Goal: Find specific page/section: Find specific page/section

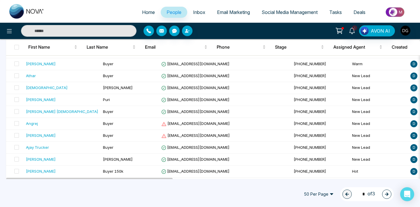
scroll to position [538, 0]
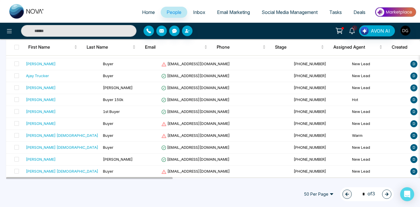
click at [388, 196] on icon "button" at bounding box center [387, 194] width 4 height 4
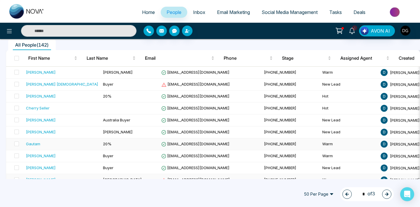
scroll to position [48, 0]
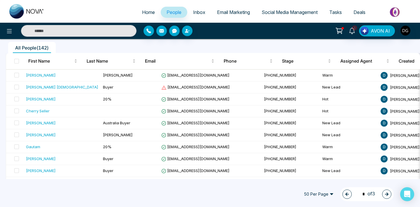
click at [387, 194] on icon "button" at bounding box center [386, 194] width 3 height 3
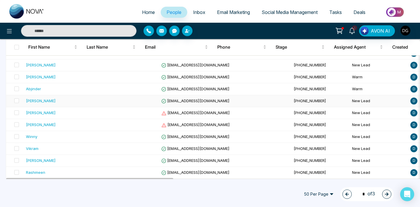
scroll to position [442, 0]
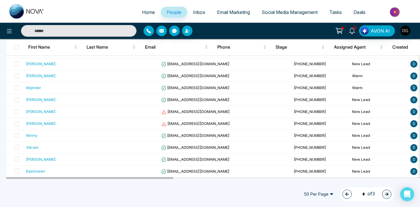
click at [342, 196] on button "button" at bounding box center [346, 194] width 9 height 9
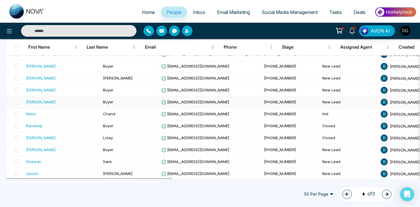
scroll to position [538, 0]
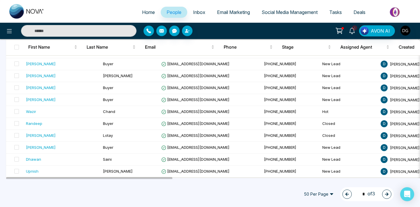
click at [342, 197] on button "button" at bounding box center [346, 194] width 9 height 9
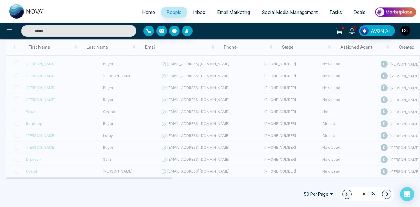
type input "*"
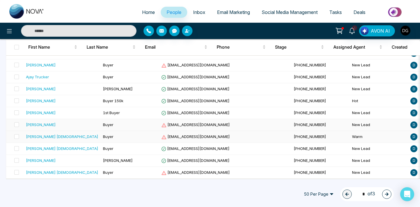
scroll to position [536, 0]
click at [65, 140] on div "[PERSON_NAME] [DEMOGRAPHIC_DATA]" at bounding box center [62, 137] width 72 height 6
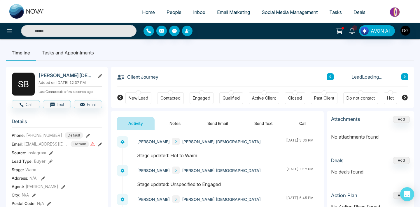
click at [170, 125] on button "Notes" at bounding box center [175, 123] width 34 height 13
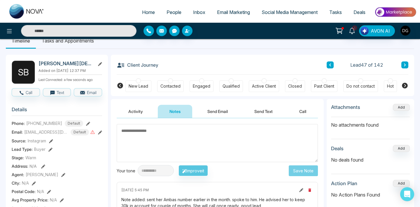
scroll to position [10, 0]
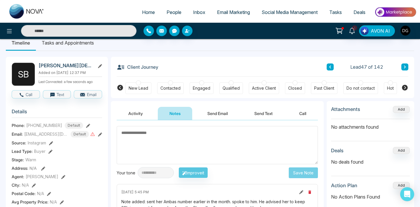
click at [168, 15] on span "People" at bounding box center [174, 12] width 15 height 6
